Goal: Task Accomplishment & Management: Manage account settings

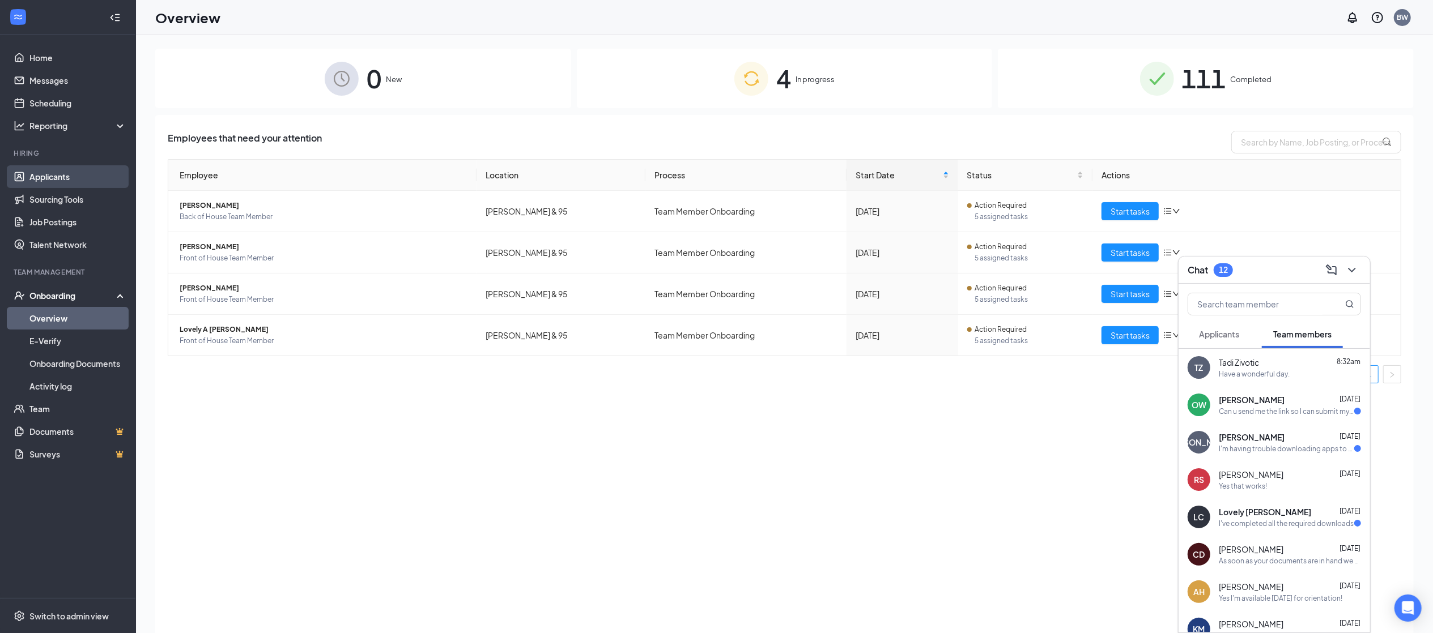
click at [57, 186] on link "Applicants" at bounding box center [77, 176] width 97 height 23
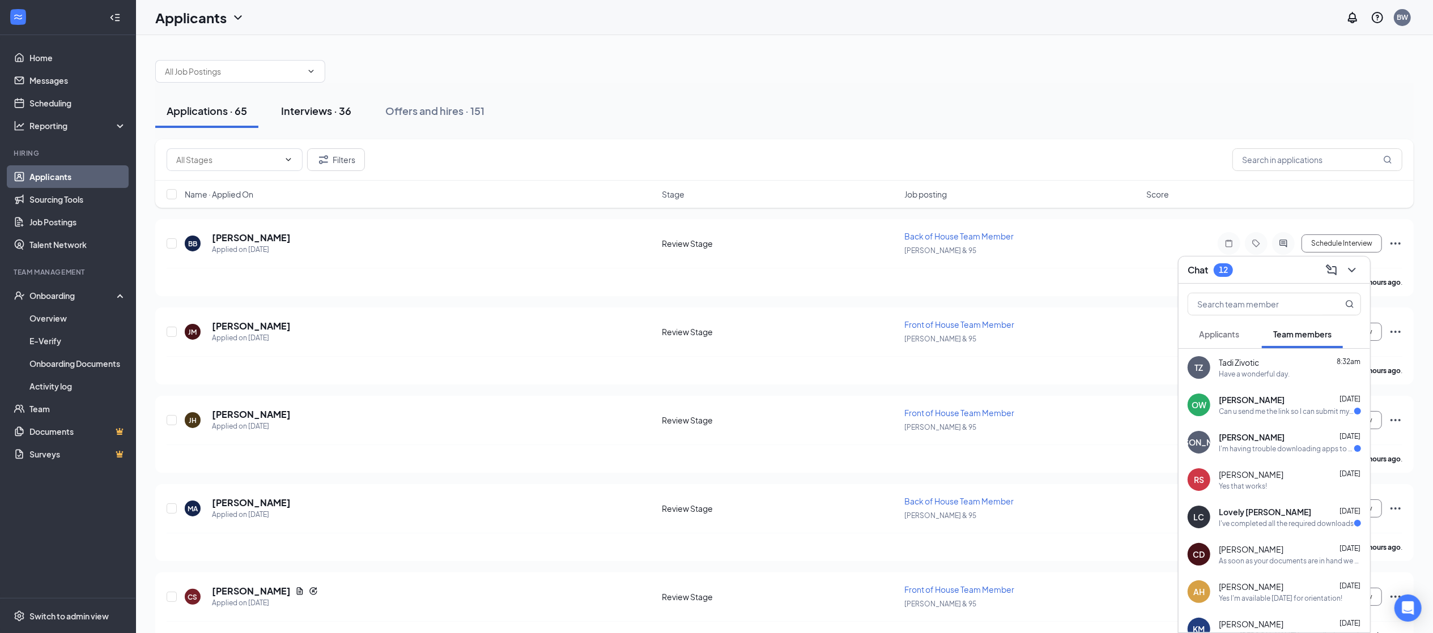
click at [325, 110] on div "Interviews · 36" at bounding box center [316, 111] width 70 height 14
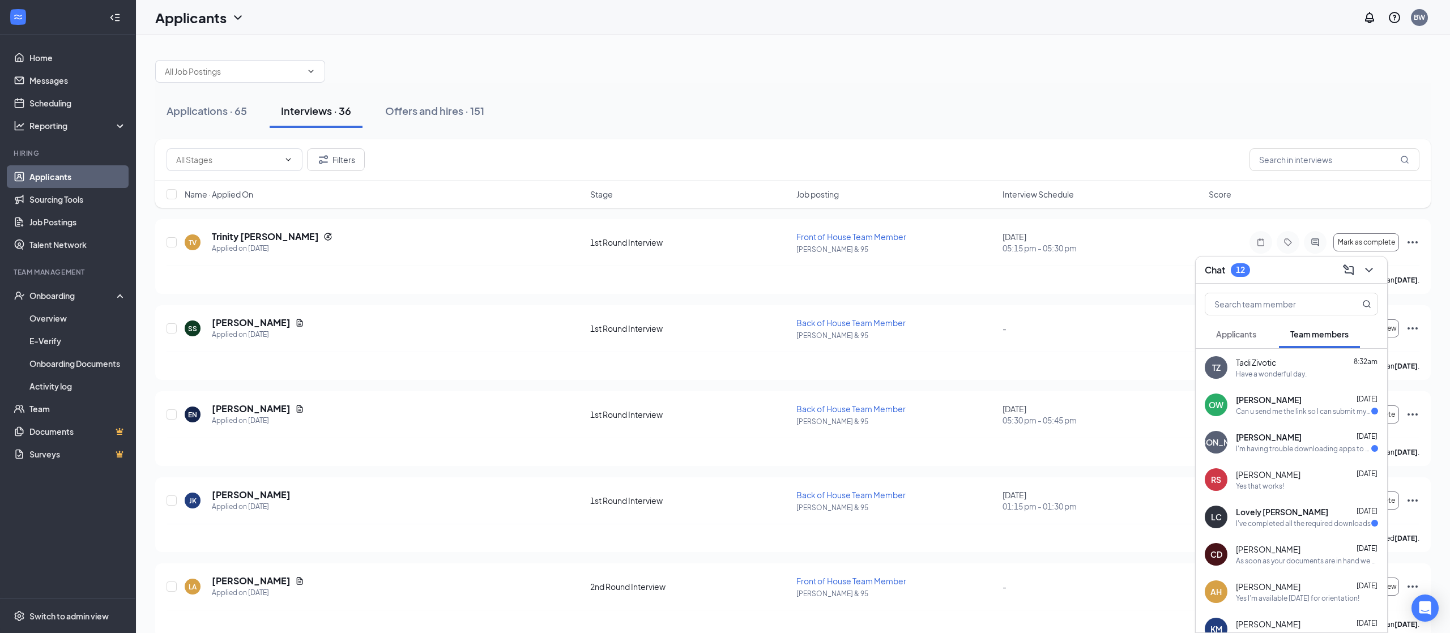
click at [1374, 272] on div "[PERSON_NAME] has applied more than [DATE] ." at bounding box center [793, 280] width 1253 height 28
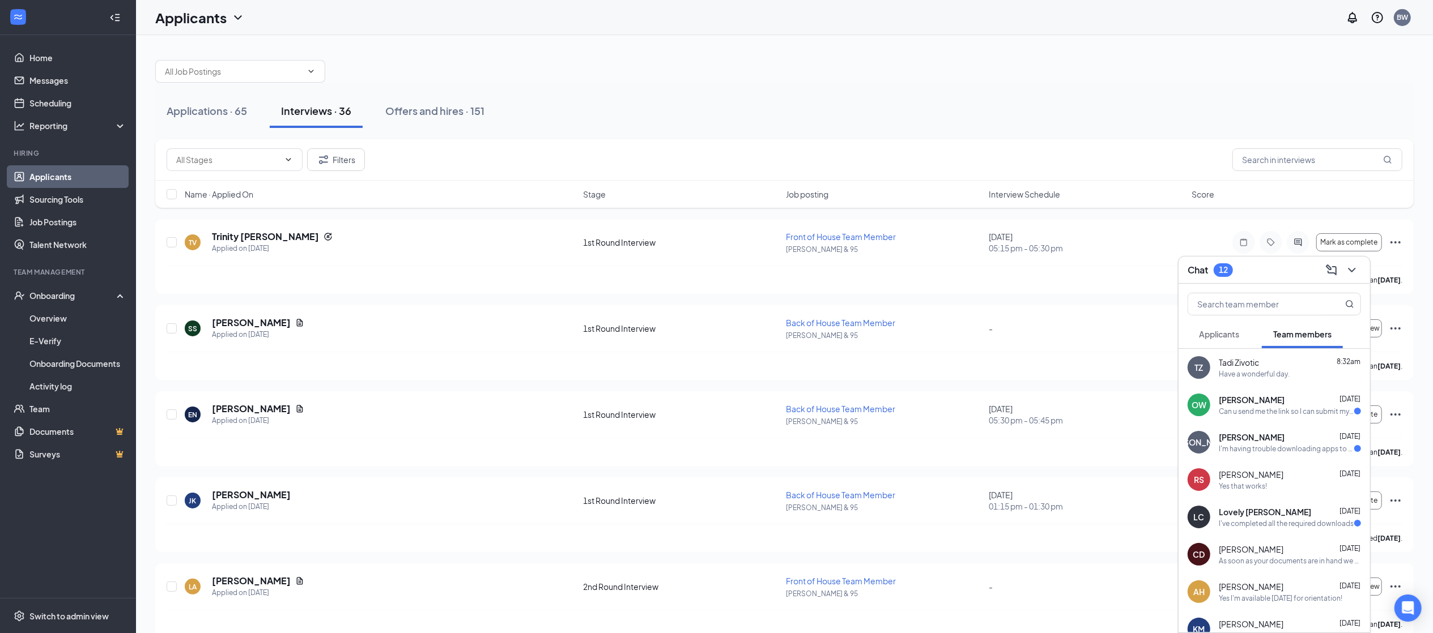
click at [809, 194] on span "Job posting" at bounding box center [807, 194] width 42 height 11
click at [1041, 191] on span "Interview Schedule" at bounding box center [1024, 194] width 71 height 11
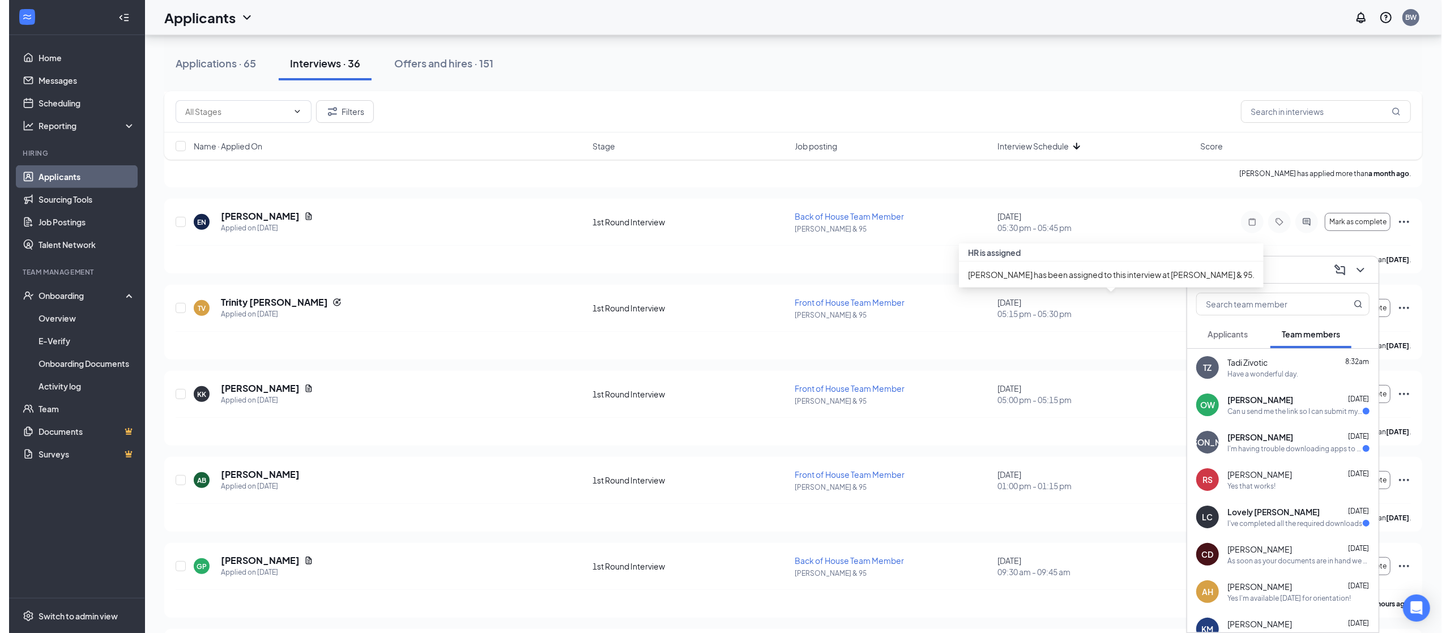
scroll to position [453, 0]
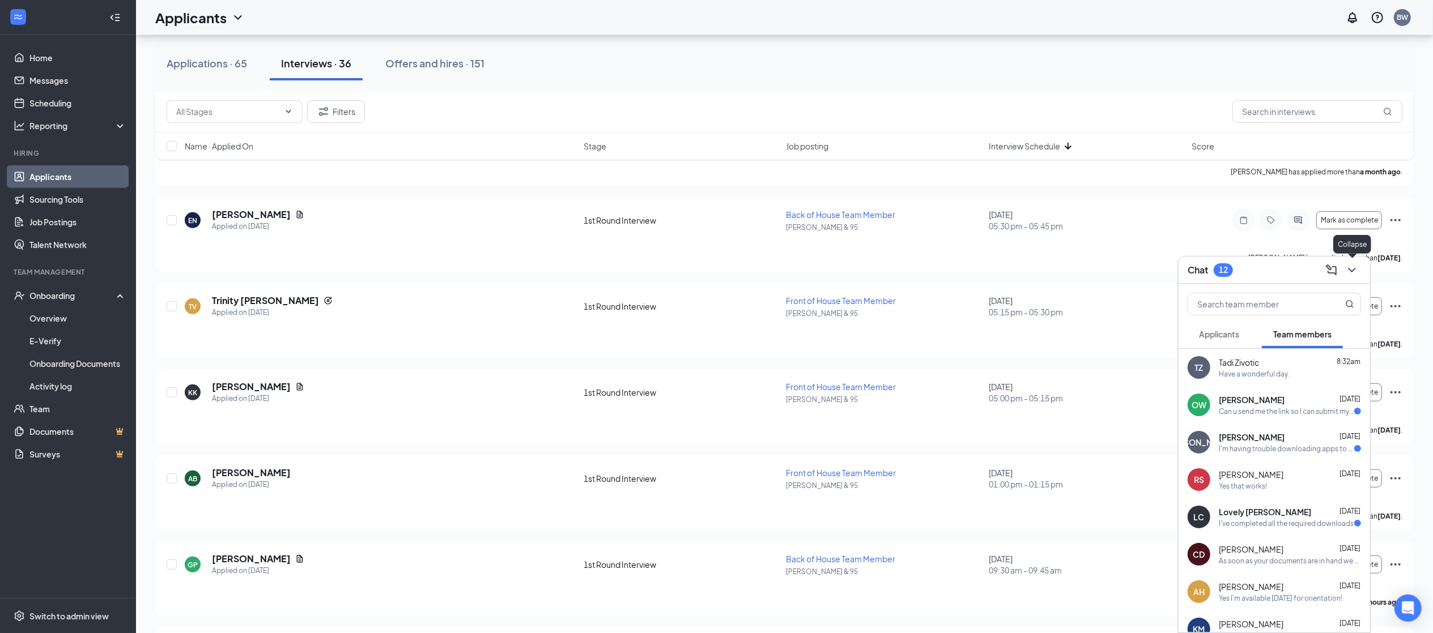
click at [1356, 274] on icon "ChevronDown" at bounding box center [1352, 270] width 14 height 14
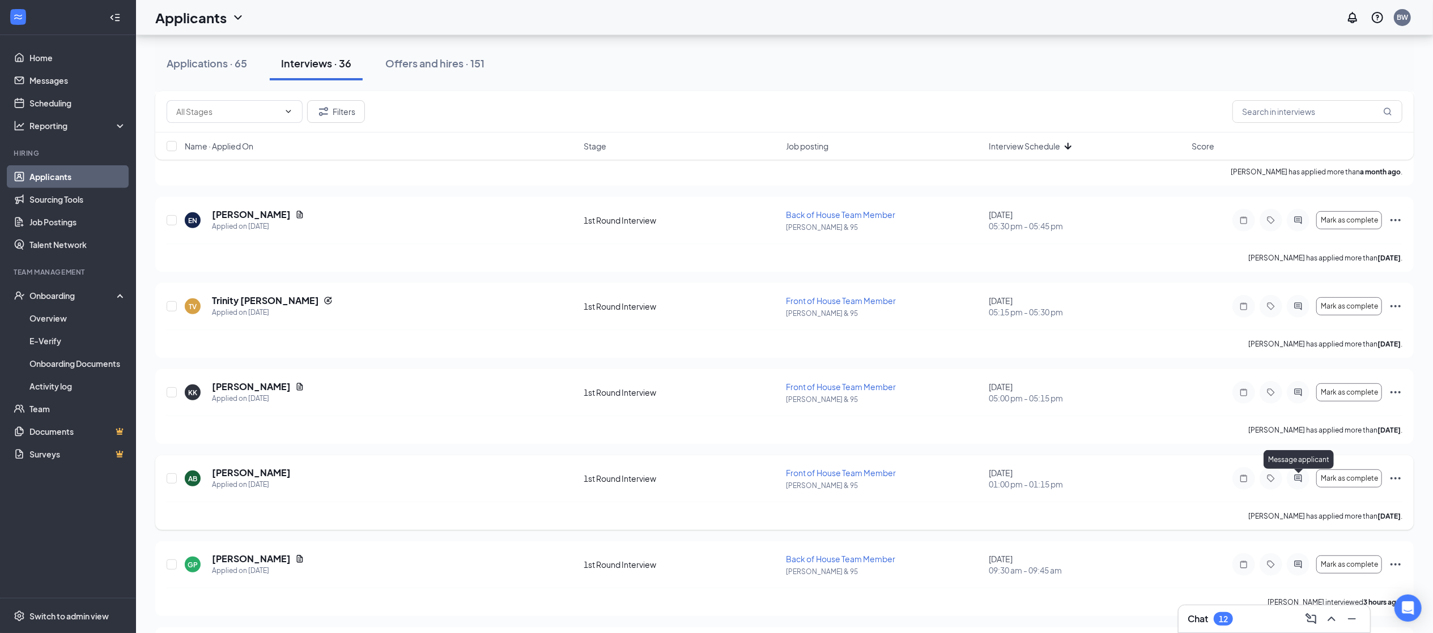
click at [1303, 480] on icon "ActiveChat" at bounding box center [1298, 478] width 14 height 9
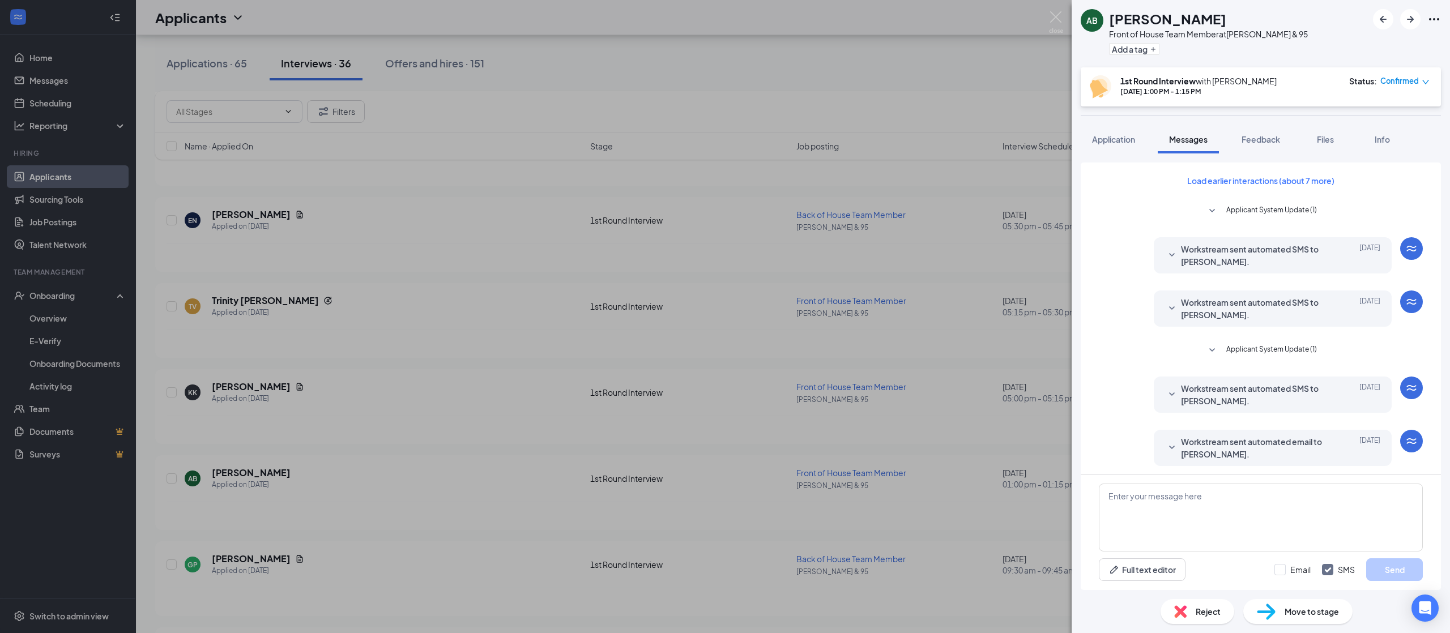
drag, startPoint x: 1145, startPoint y: 444, endPoint x: 1156, endPoint y: 446, distance: 11.6
click at [1165, 446] on icon "SmallChevronDown" at bounding box center [1172, 448] width 14 height 14
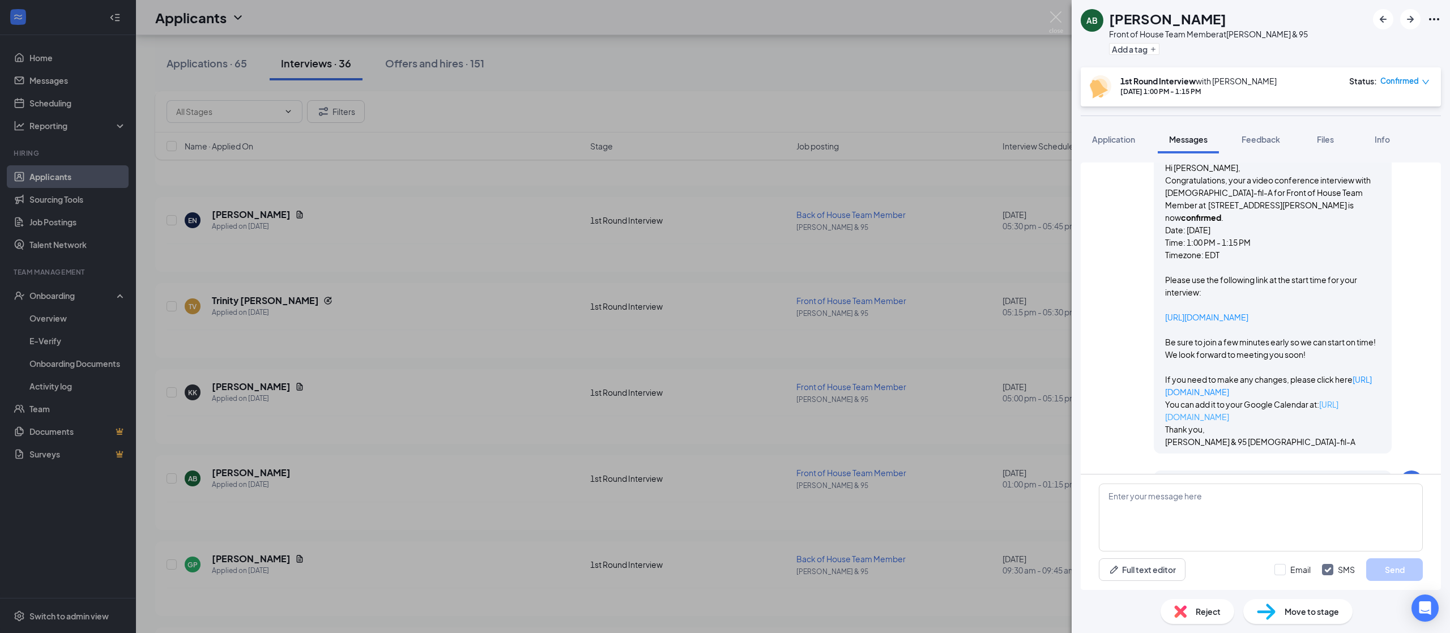
scroll to position [497, 0]
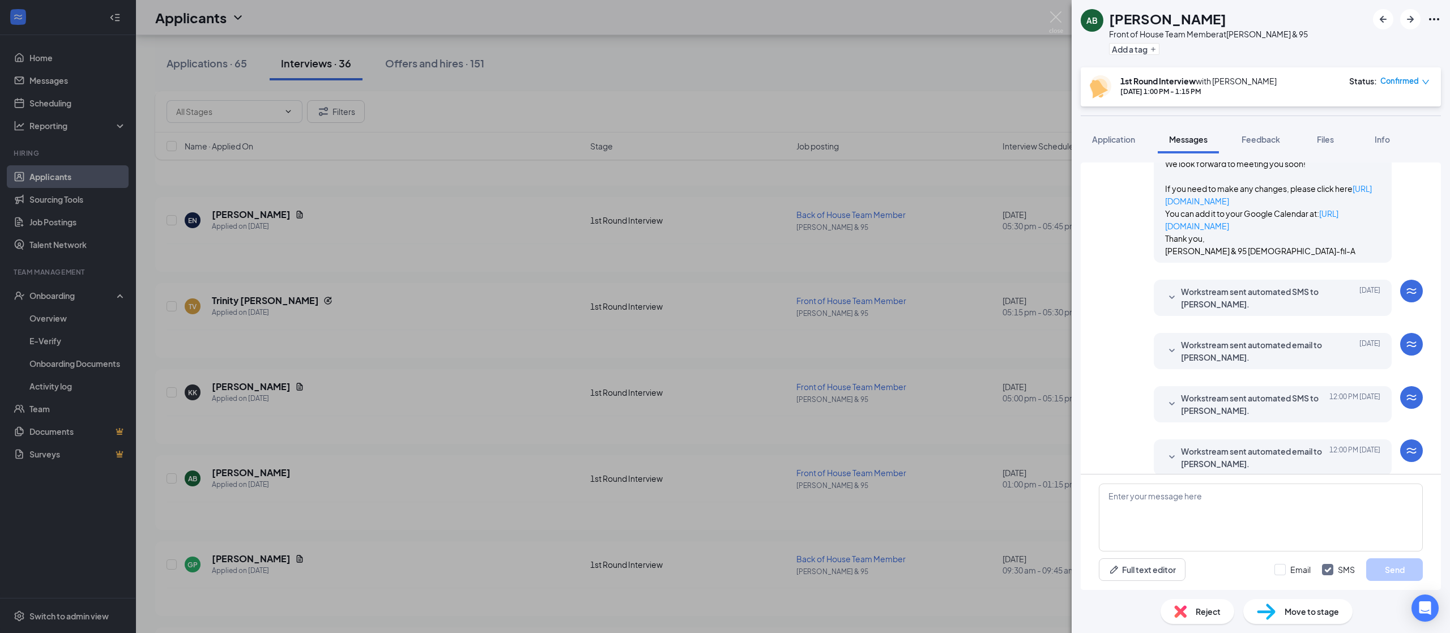
click at [1165, 451] on icon "SmallChevronDown" at bounding box center [1172, 458] width 14 height 14
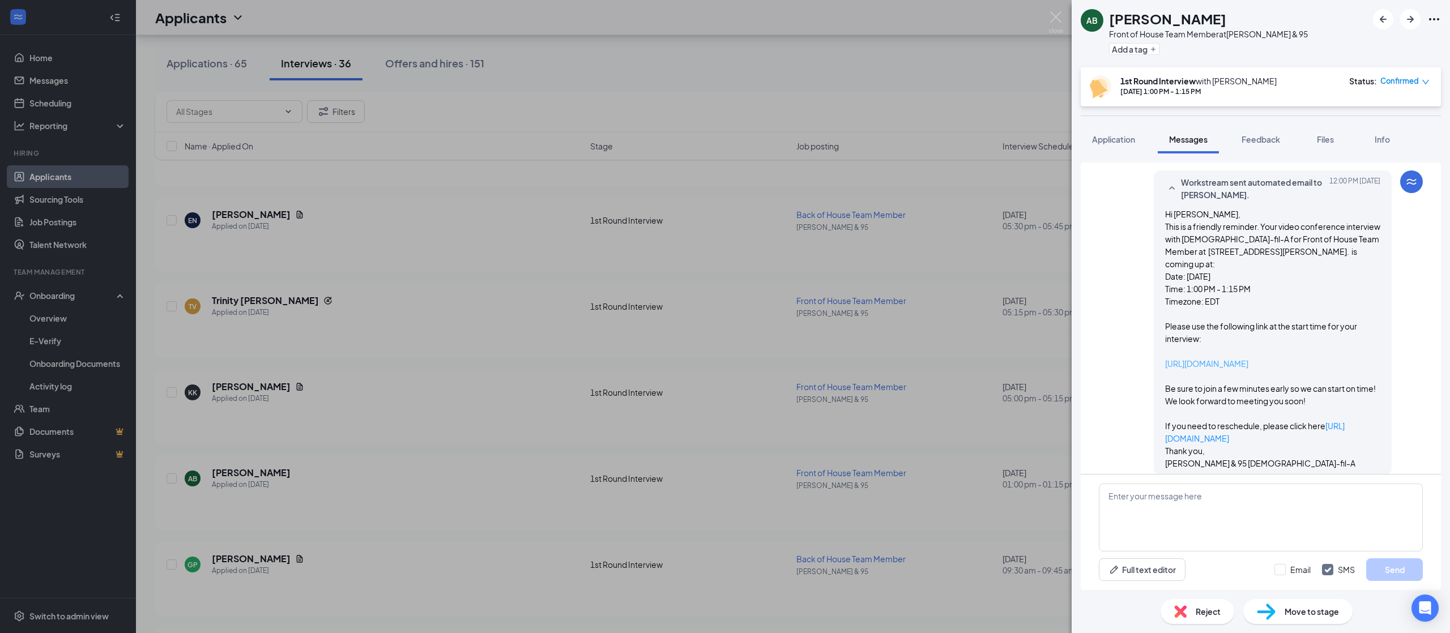
click at [1215, 359] on link "[URL][DOMAIN_NAME]" at bounding box center [1206, 364] width 83 height 10
